Goal: Task Accomplishment & Management: Complete application form

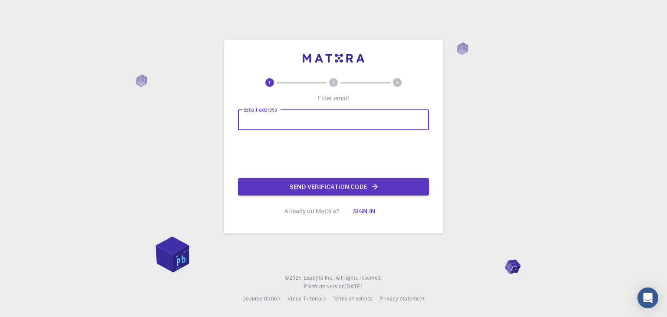
click at [295, 119] on input "Email address" at bounding box center [333, 119] width 191 height 21
click at [285, 118] on input "Email address" at bounding box center [333, 119] width 191 height 21
click at [298, 122] on input "Email address" at bounding box center [333, 119] width 191 height 21
type input "[EMAIL_ADDRESS][DOMAIN_NAME]"
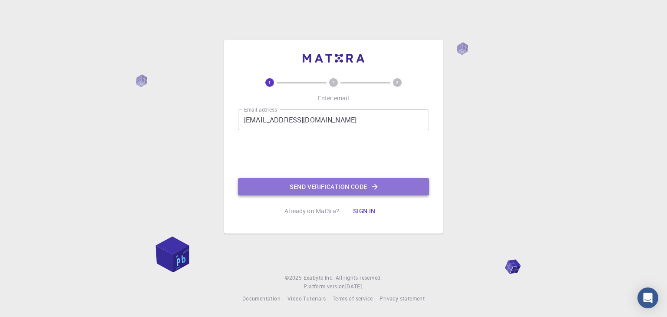
click at [330, 190] on button "Send verification code" at bounding box center [333, 186] width 191 height 17
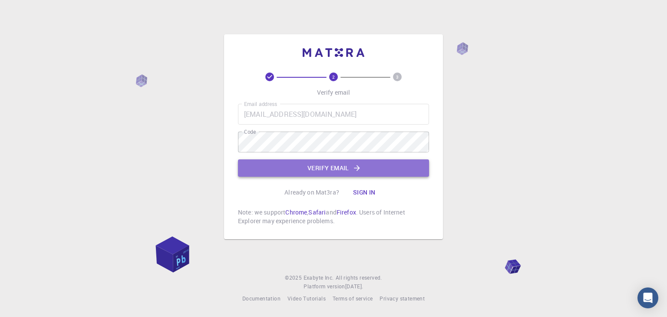
click at [311, 165] on button "Verify email" at bounding box center [333, 167] width 191 height 17
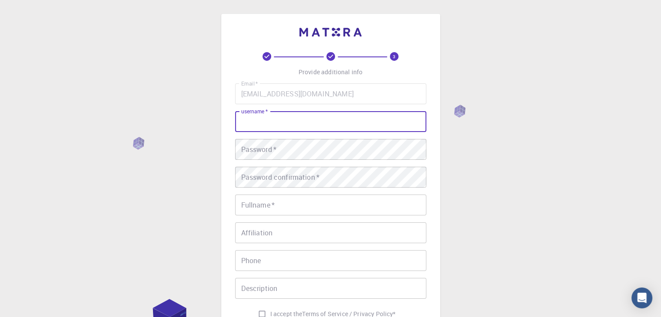
click at [290, 126] on input "username   *" at bounding box center [330, 121] width 191 height 21
click at [312, 121] on input "bhgs" at bounding box center [330, 121] width 191 height 21
type input "b"
type input "[PERSON_NAME]"
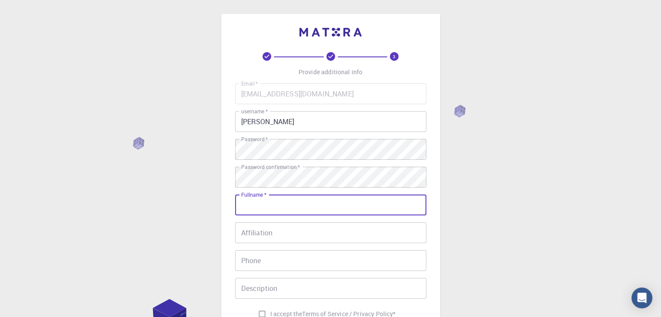
click at [272, 209] on input "Fullname   *" at bounding box center [330, 205] width 191 height 21
type input "[PERSON_NAME]"
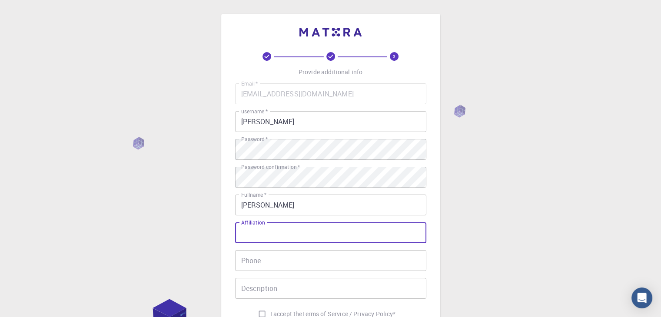
click at [273, 236] on input "Affiliation" at bounding box center [330, 232] width 191 height 21
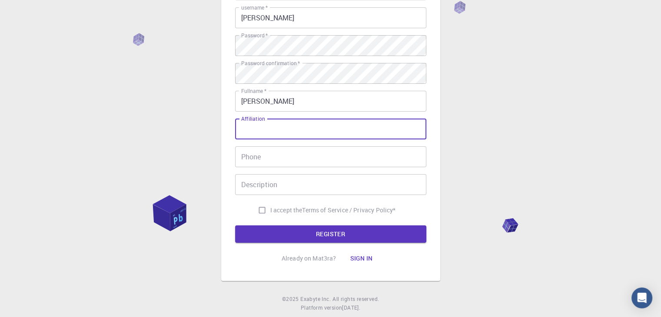
scroll to position [104, 0]
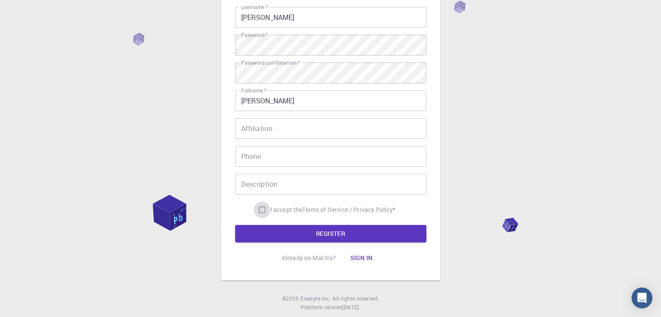
click at [257, 211] on input "I accept the Terms of Service / Privacy Policy *" at bounding box center [262, 210] width 17 height 17
checkbox input "true"
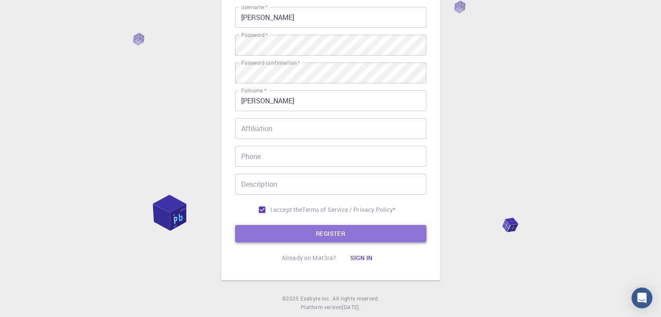
click at [261, 231] on button "REGISTER" at bounding box center [330, 233] width 191 height 17
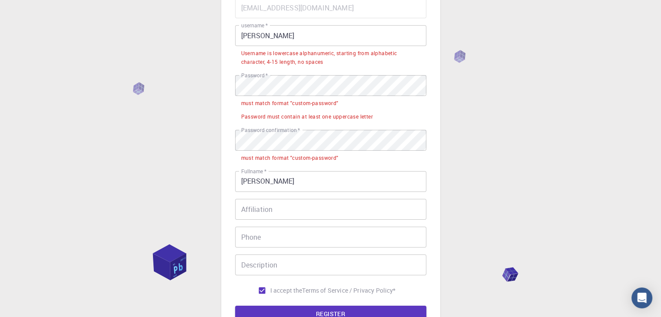
scroll to position [80, 0]
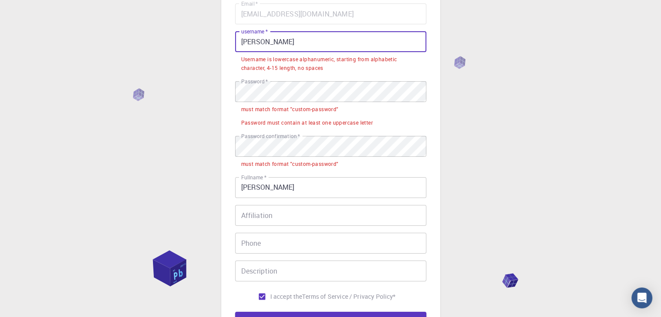
click at [266, 42] on input "[PERSON_NAME]" at bounding box center [330, 41] width 191 height 21
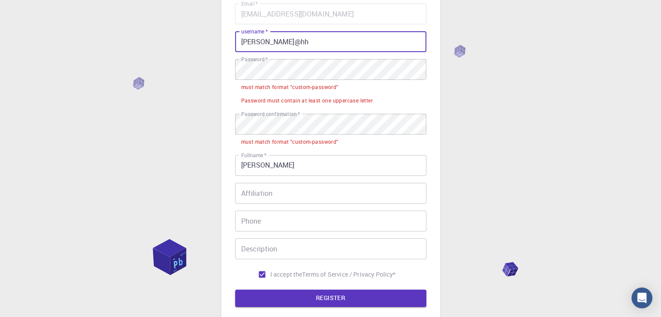
type input "[PERSON_NAME]@hh"
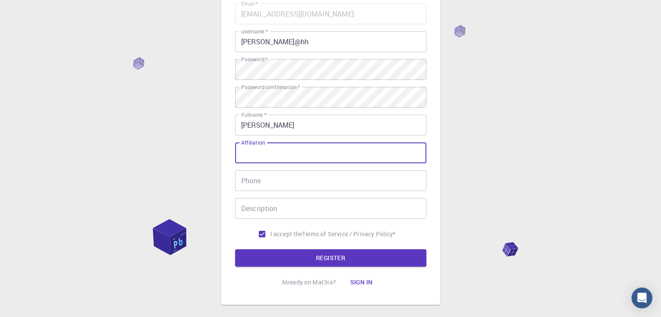
click at [275, 156] on input "Affiliation" at bounding box center [330, 152] width 191 height 21
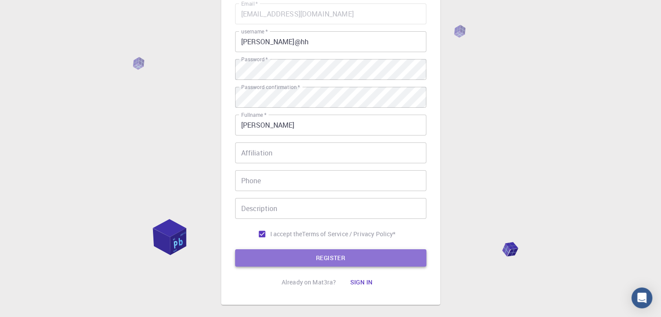
click at [267, 255] on button "REGISTER" at bounding box center [330, 257] width 191 height 17
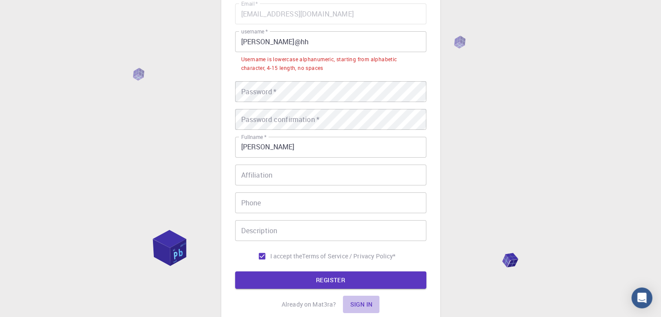
click at [360, 301] on button "Sign in" at bounding box center [361, 304] width 36 height 17
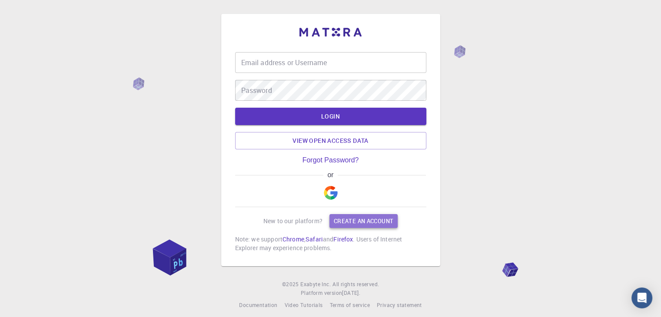
click at [345, 219] on link "Create an account" at bounding box center [363, 221] width 68 height 14
